Goal: Transaction & Acquisition: Purchase product/service

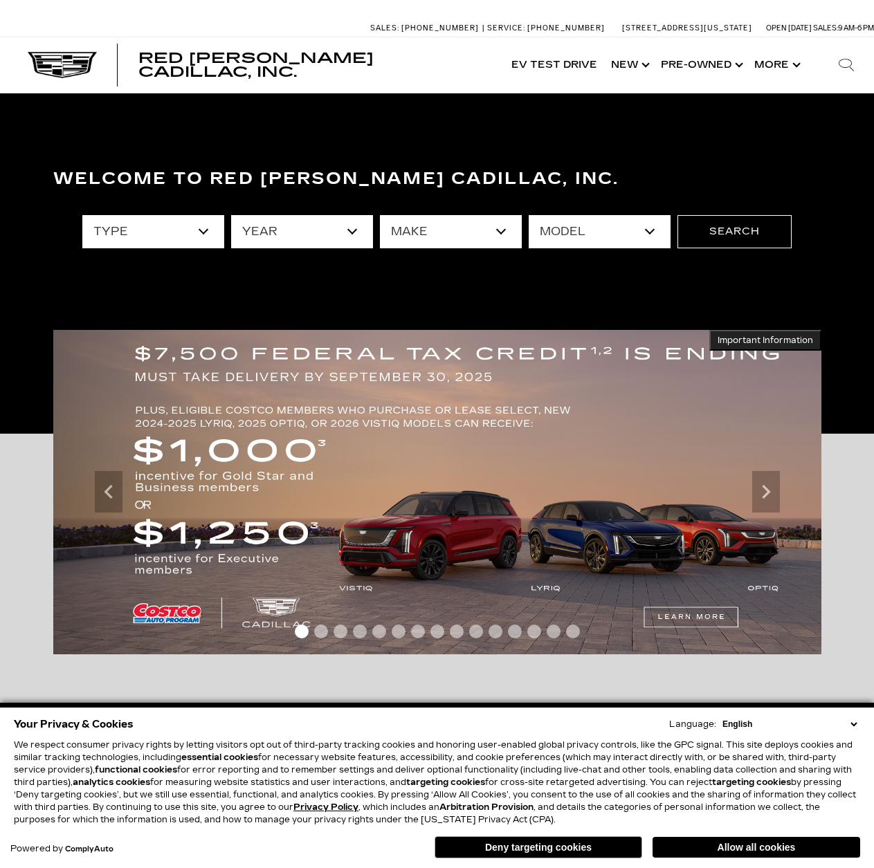
click at [181, 225] on select "type" at bounding box center [153, 231] width 142 height 33
click at [277, 232] on select "year" at bounding box center [302, 231] width 142 height 33
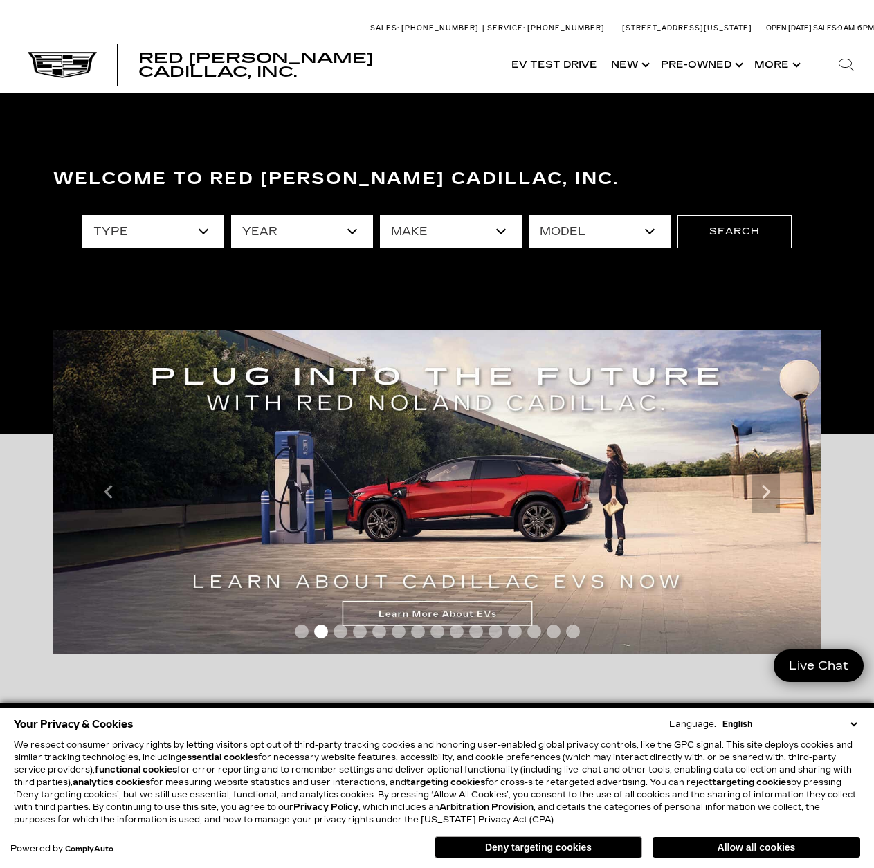
click at [443, 237] on select "make" at bounding box center [451, 231] width 142 height 33
click at [557, 315] on div "Welcome to Red [PERSON_NAME] Cadillac, Inc. type year make model Search" at bounding box center [437, 263] width 874 height 207
click at [614, 241] on select "model" at bounding box center [599, 231] width 142 height 33
drag, startPoint x: 28, startPoint y: 273, endPoint x: 48, endPoint y: 251, distance: 29.4
click at [29, 272] on div "Welcome to Red [PERSON_NAME] Cadillac, Inc. type year make model Search" at bounding box center [437, 263] width 874 height 207
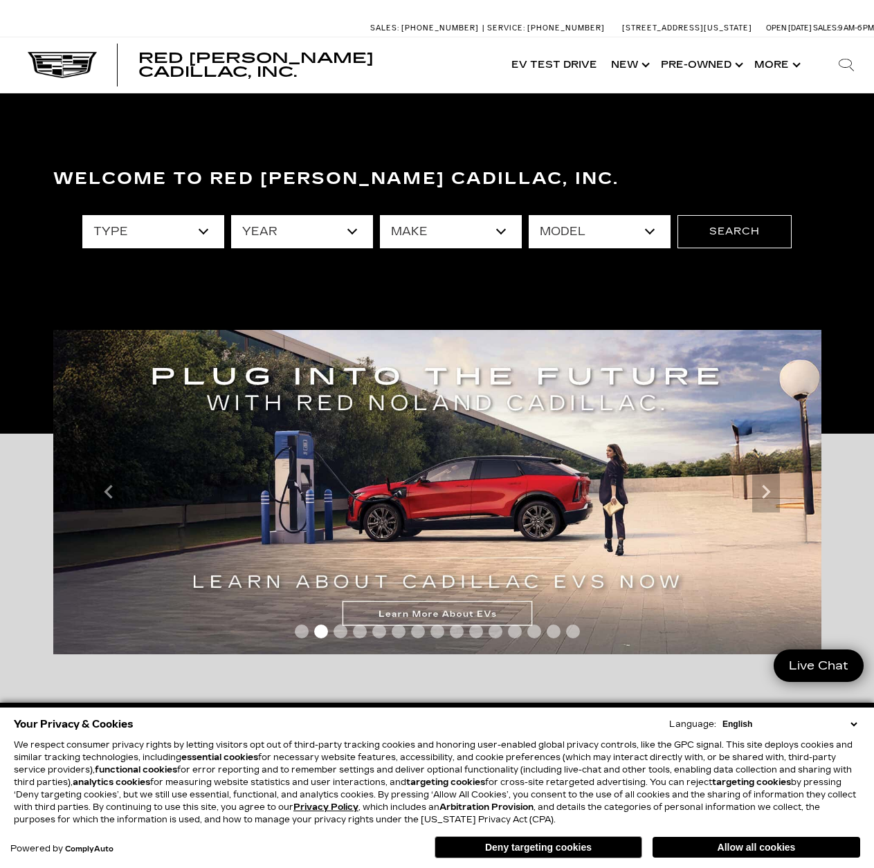
click at [118, 219] on select "type" at bounding box center [153, 231] width 142 height 33
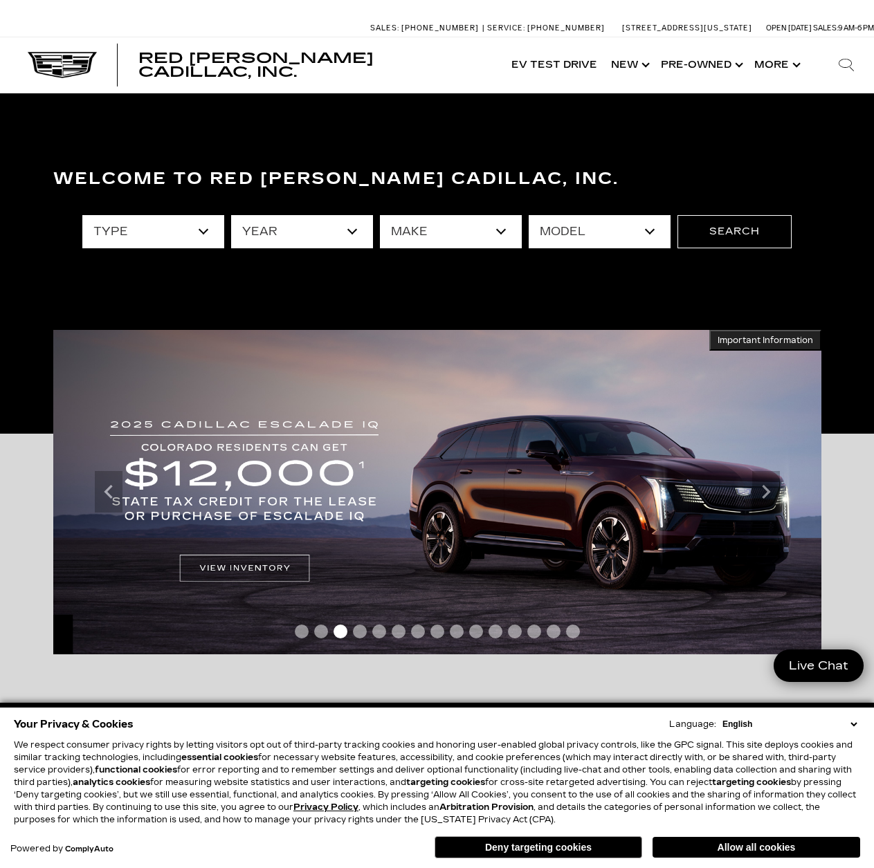
click at [176, 237] on select "type" at bounding box center [153, 231] width 142 height 33
click at [266, 295] on div "Welcome to Red [PERSON_NAME] Cadillac, Inc. type year make model Search" at bounding box center [437, 263] width 874 height 207
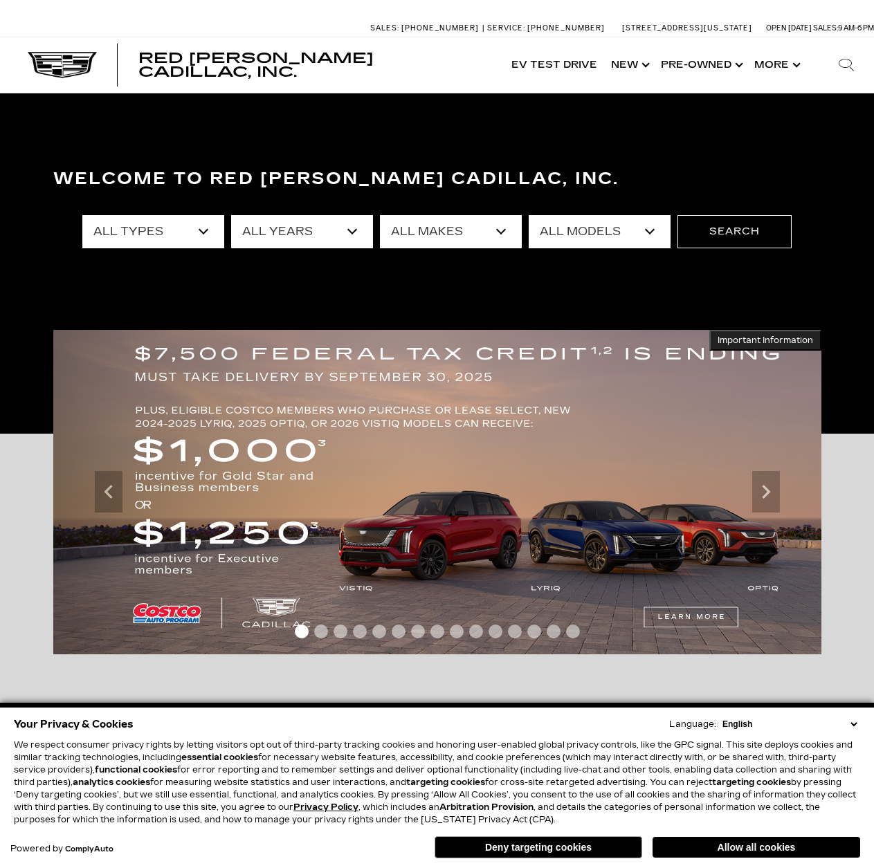
click at [134, 238] on select "All Types New Used Certified Used Demo" at bounding box center [153, 231] width 142 height 33
select select "Used"
click at [82, 215] on select "All Types New Used Certified Used Demo" at bounding box center [153, 231] width 142 height 33
click at [263, 231] on select "All Years 2025 2024 2023 2022 2021 2020 2019 2018 2017 2015 2014 2013" at bounding box center [302, 231] width 142 height 33
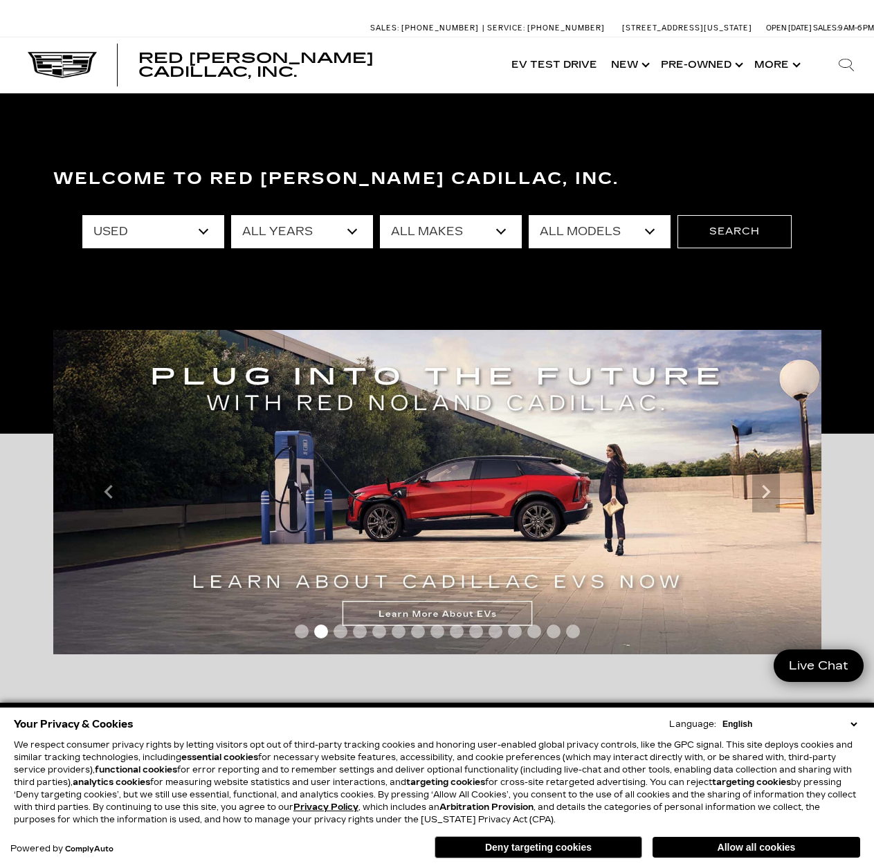
click at [263, 231] on select "All Years 2025 2024 2023 2022 2021 2020 2019 2018 2017 2015 2014 2013" at bounding box center [302, 231] width 142 height 33
select select "2025"
click at [231, 215] on select "All Years 2025 2024 2023 2022 2021 2020 2019 2018 2017 2015 2014 2013" at bounding box center [302, 231] width 142 height 33
click at [440, 205] on div "All Types Used All Years 2025 2024 2023 2022 2021 2020 2019 2018 2017 2015 2014…" at bounding box center [436, 231] width 709 height 55
click at [439, 225] on select "All Makes Cadillac GMC" at bounding box center [451, 231] width 142 height 33
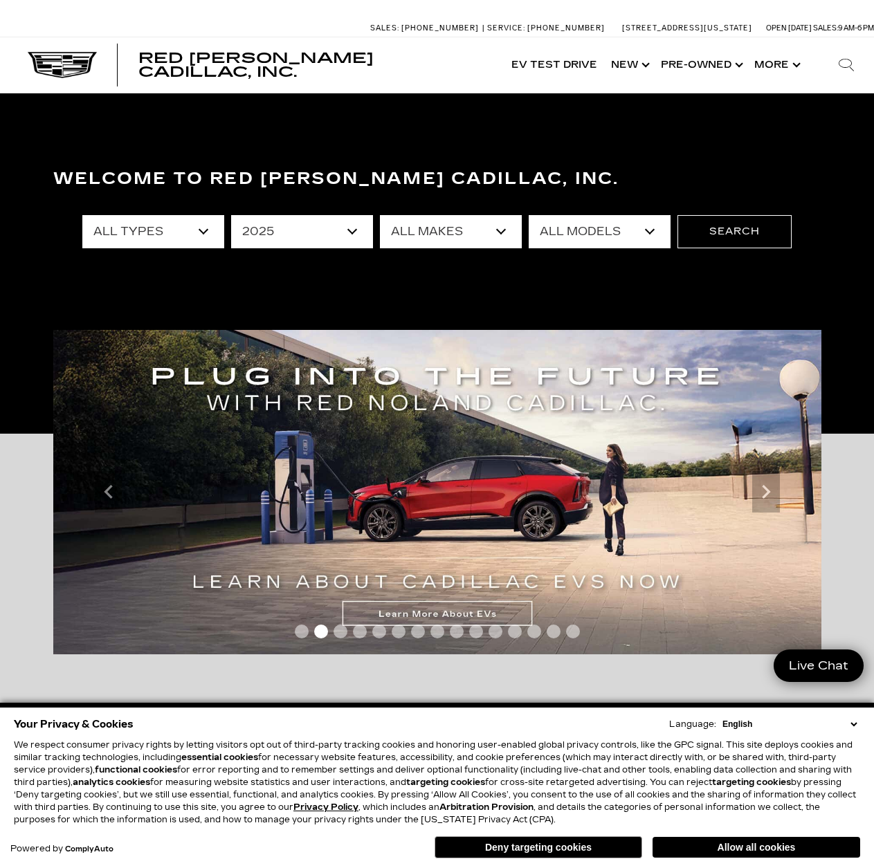
click at [591, 224] on select "All Models OPTIQ Yukon" at bounding box center [599, 231] width 142 height 33
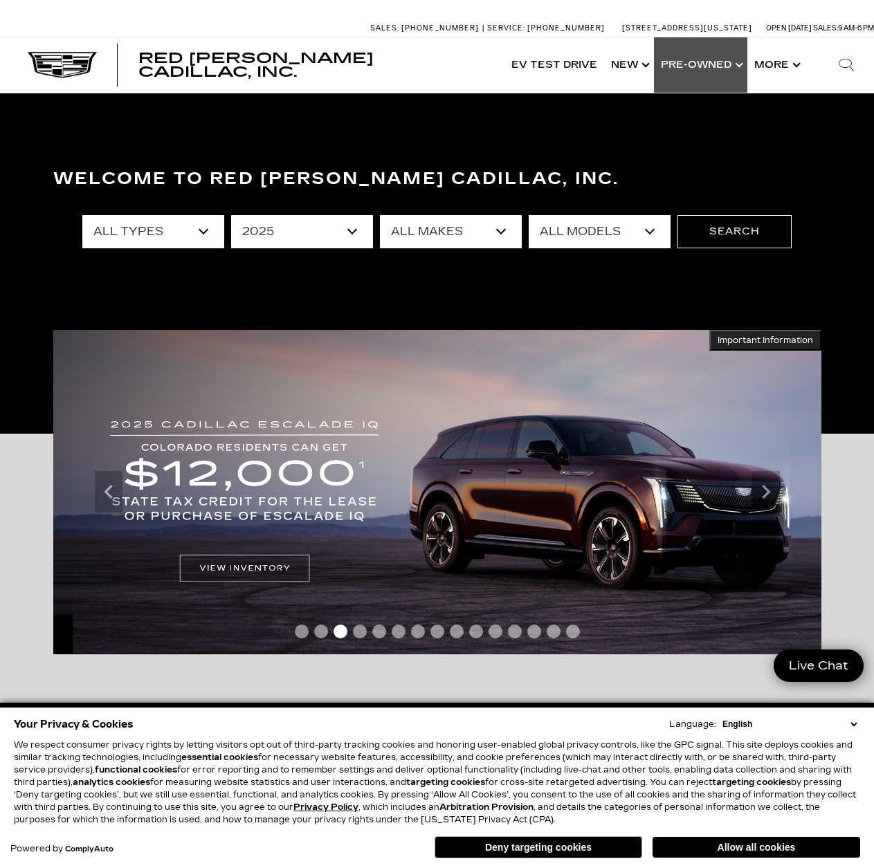
click at [741, 68] on link "Show Pre-Owned" at bounding box center [700, 64] width 93 height 55
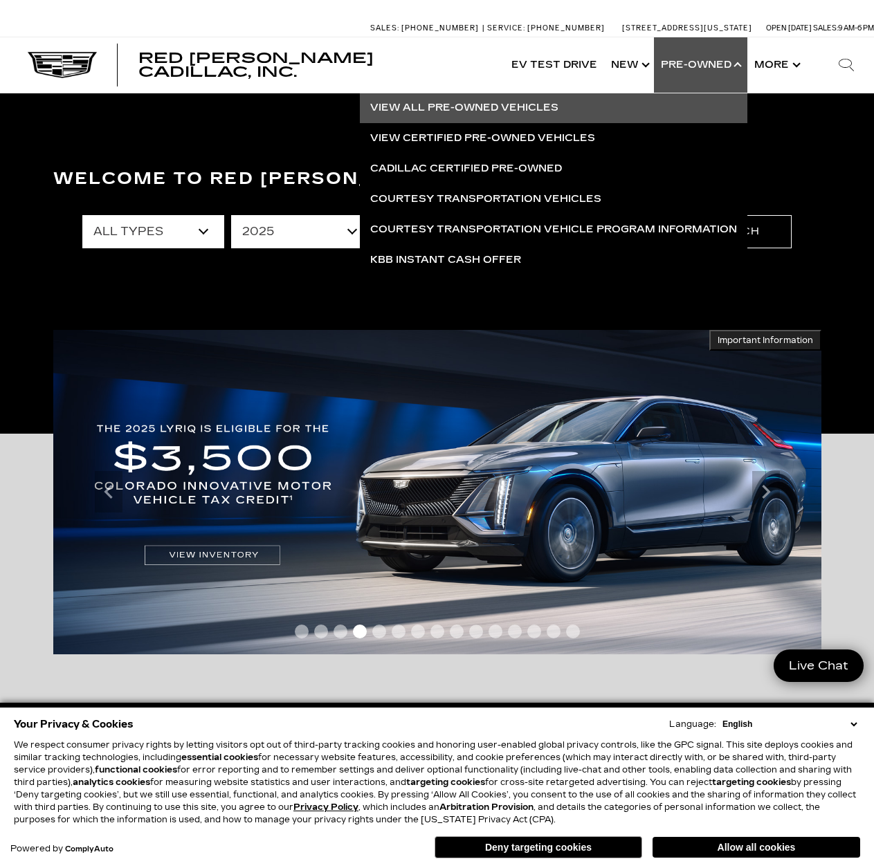
click at [537, 108] on link "View All Pre-Owned Vehicles" at bounding box center [553, 108] width 387 height 30
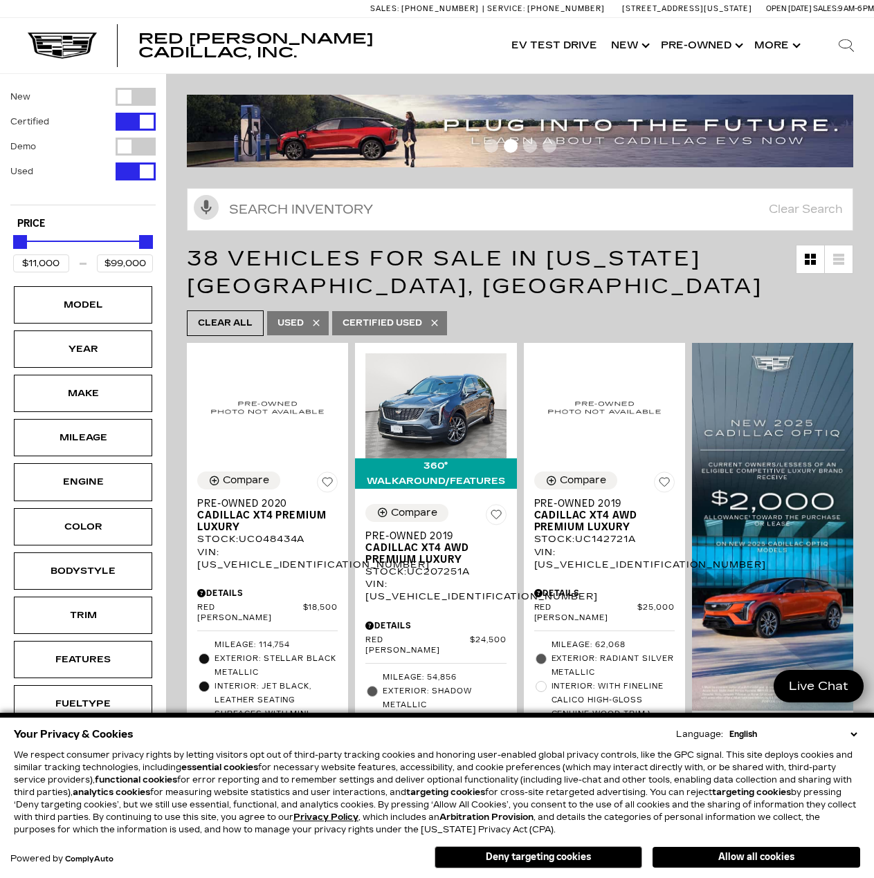
click at [439, 322] on icon at bounding box center [434, 322] width 11 height 11
type input "$87,500"
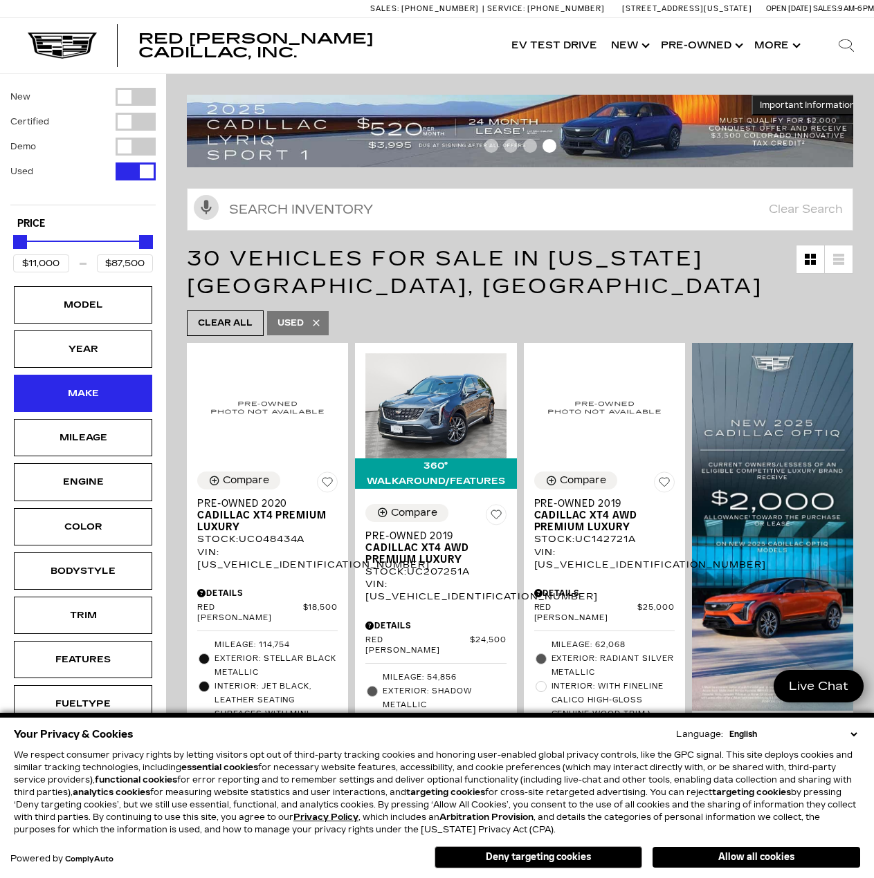
click at [134, 396] on div "Make" at bounding box center [83, 393] width 138 height 37
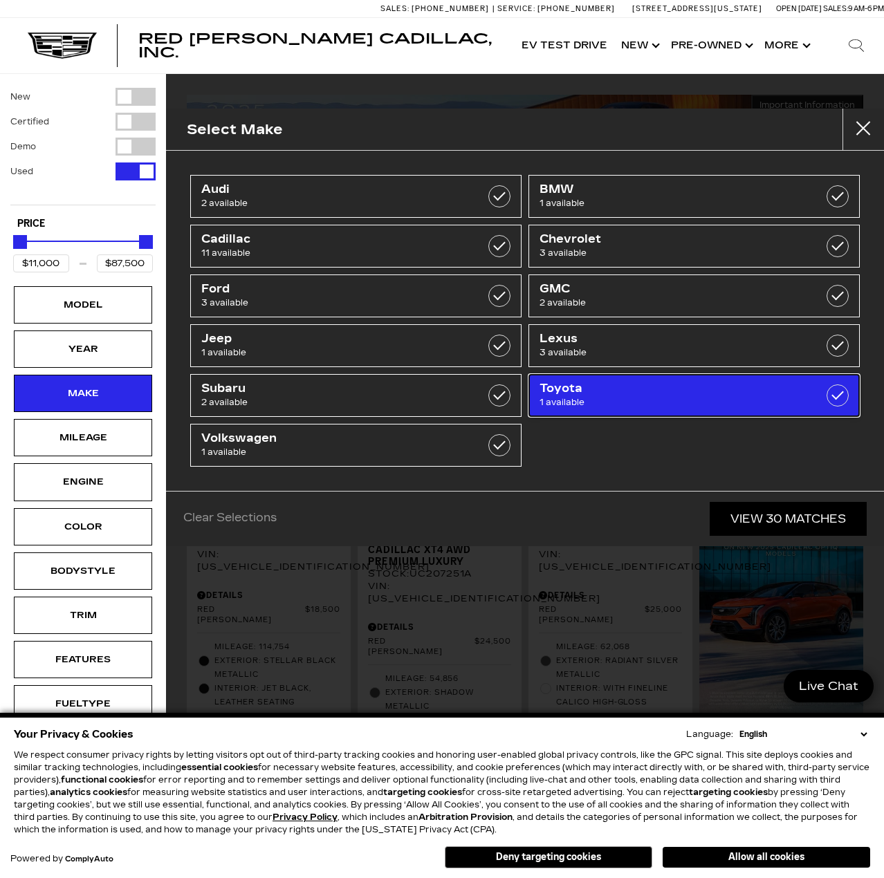
click at [622, 394] on span "Toyota" at bounding box center [670, 389] width 263 height 14
type input "$26,500"
checkbox input "true"
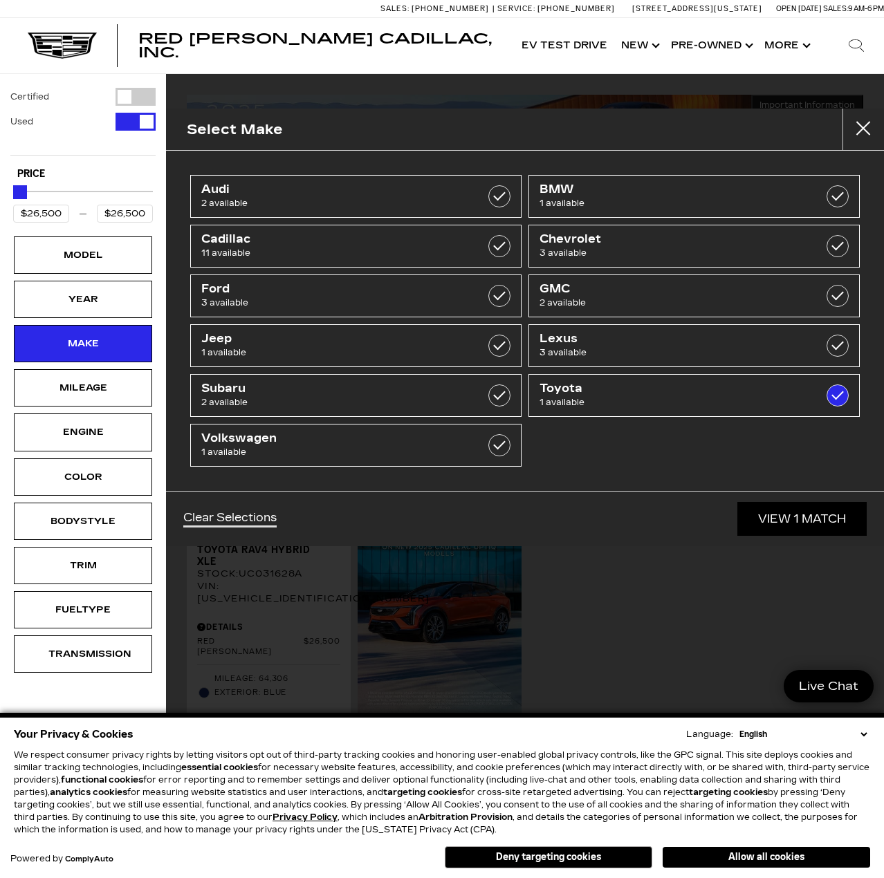
click at [599, 562] on div "Select Make Audi 2 available BMW 1 available Cadillac 11 available Chevrolet 3 …" at bounding box center [525, 439] width 718 height 878
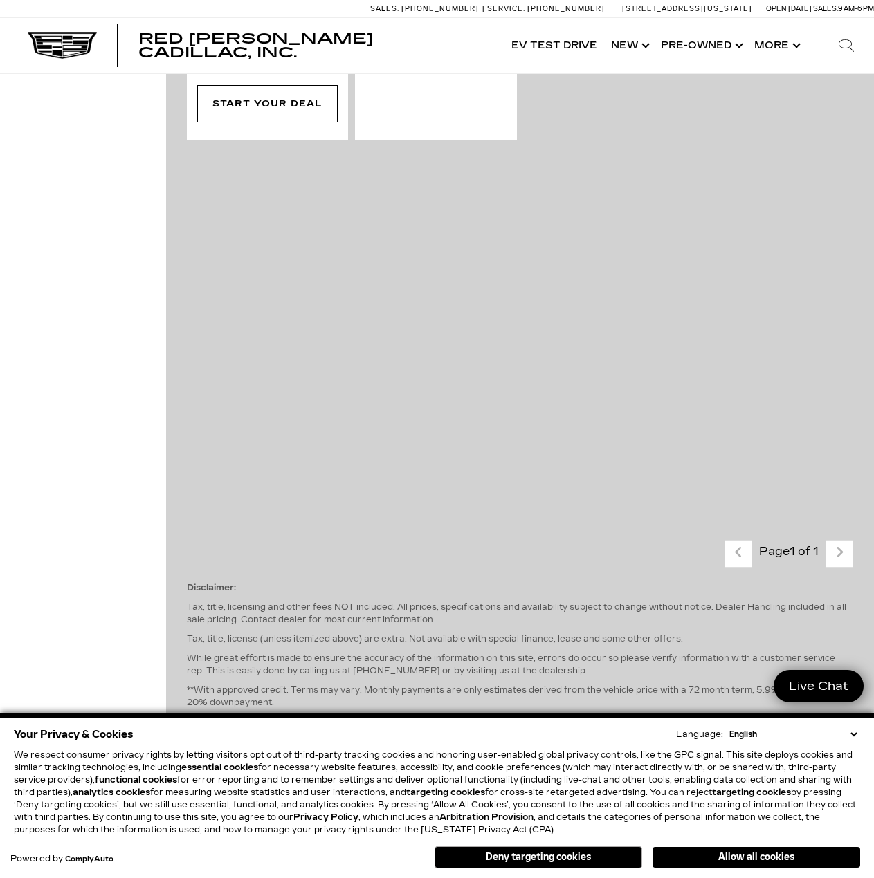
scroll to position [690, 0]
click at [403, 489] on div "360° WalkAround/Features Compare Pre-Owned 2019 Toyota RAV4 Hybrid XLE Stock : …" at bounding box center [520, 89] width 708 height 878
